Goal: Task Accomplishment & Management: Complete application form

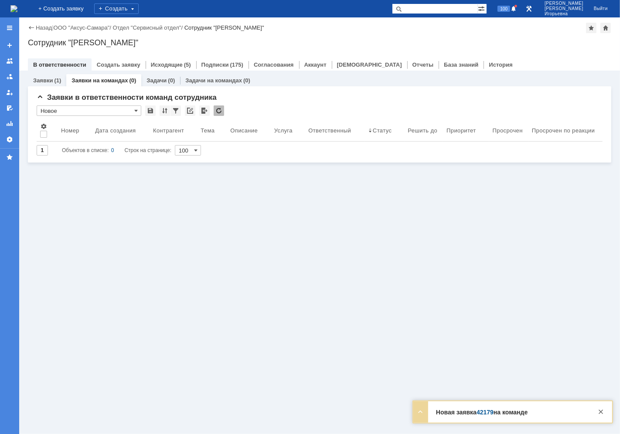
click at [109, 80] on link "Заявки на командах" at bounding box center [99, 80] width 56 height 7
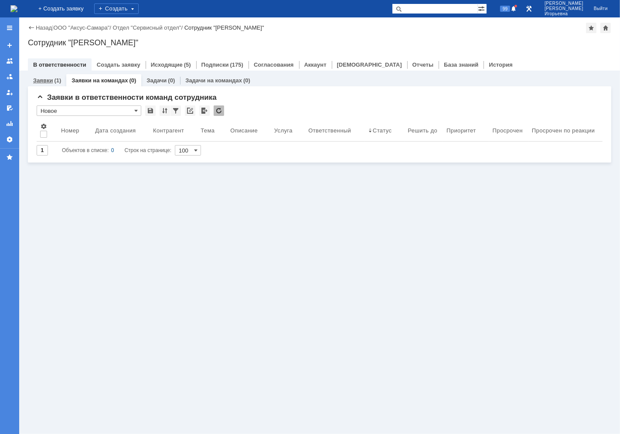
click at [41, 79] on link "Заявки" at bounding box center [43, 80] width 20 height 7
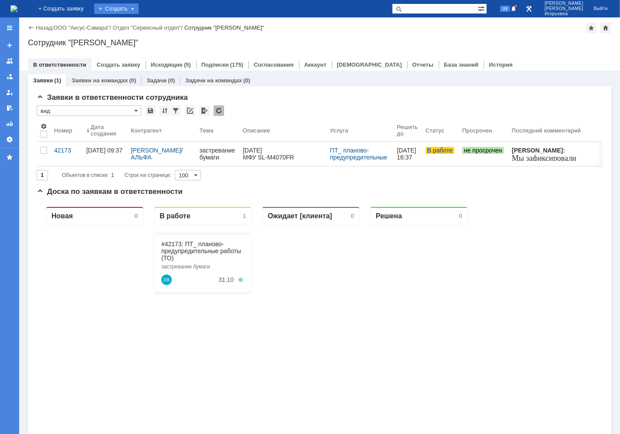
click at [138, 9] on div "Создать" at bounding box center [116, 8] width 44 height 10
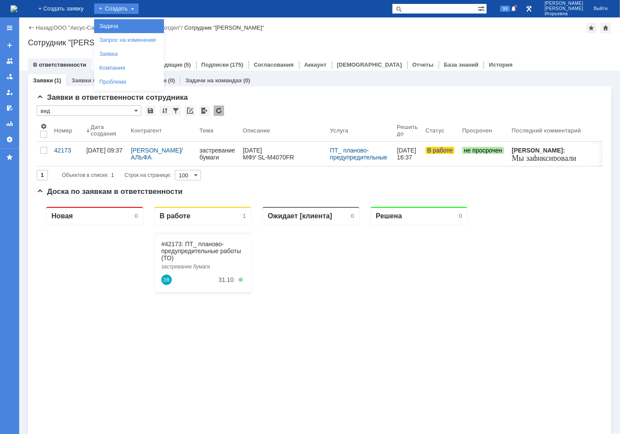
click at [131, 27] on link "Задача" at bounding box center [129, 26] width 66 height 10
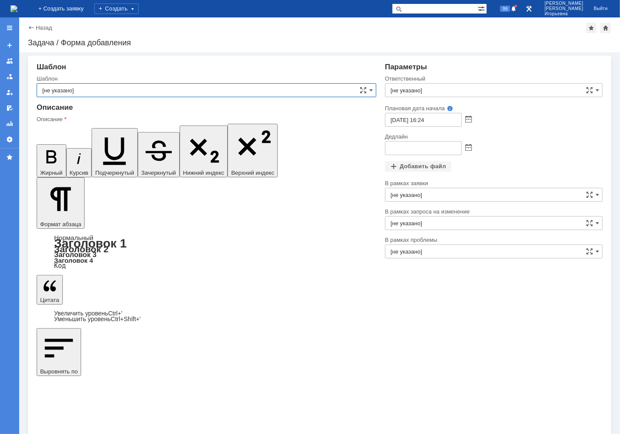
click at [75, 93] on input "[не указано]" at bounding box center [206, 90] width 339 height 14
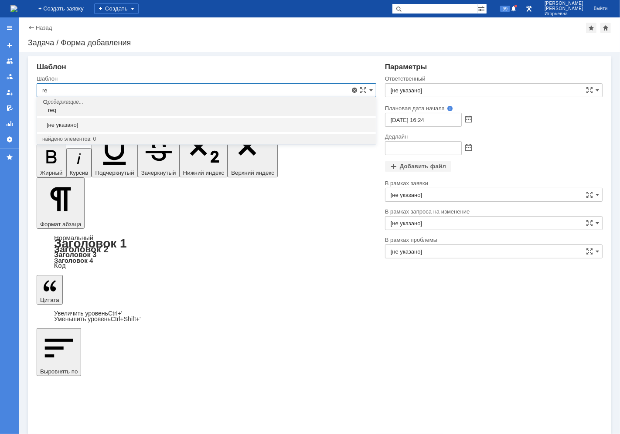
type input "r"
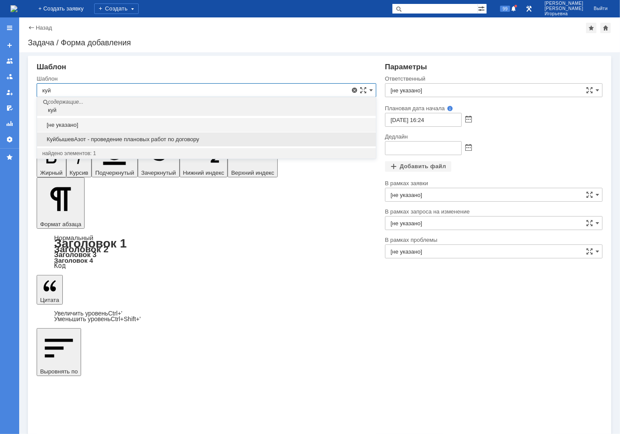
click at [103, 136] on span "КуйбышевАзот - проведение плановых работ по договору" at bounding box center [206, 139] width 328 height 7
type input "КуйбышевАзот - проведение плановых работ по договору"
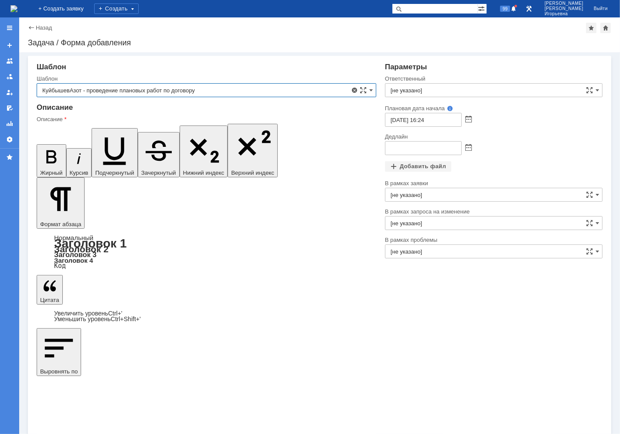
type input "Кубышкин Александр Анатольевич"
type input "13.10.2025 16:24"
type input "КуйбышевАзот - проведение плановых работ по договору"
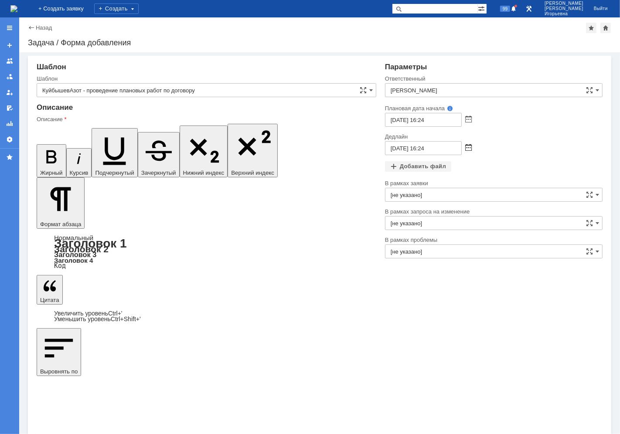
click at [467, 147] on span at bounding box center [468, 148] width 7 height 7
click at [443, 206] on div "24" at bounding box center [444, 207] width 9 height 7
type input "24.10.2025 16:24"
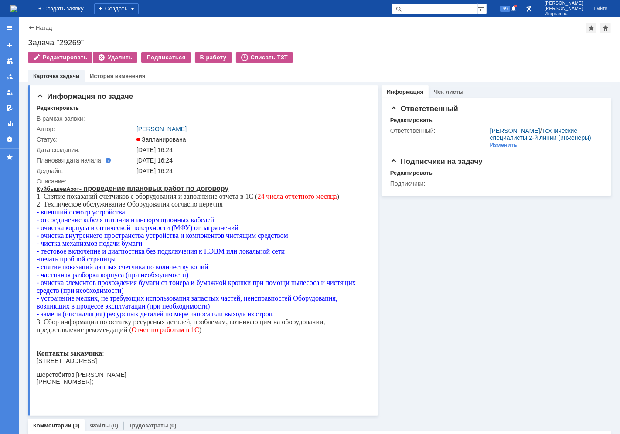
click at [17, 7] on img at bounding box center [13, 8] width 7 height 7
